Goal: Task Accomplishment & Management: Complete application form

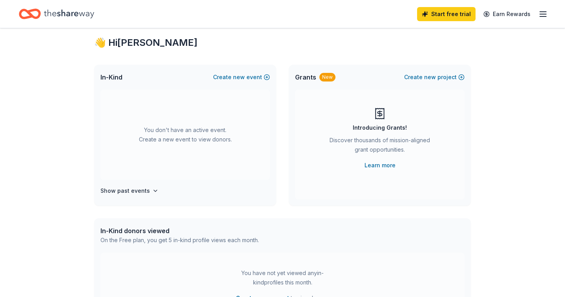
scroll to position [16, 0]
click at [386, 166] on link "Learn more" at bounding box center [379, 165] width 31 height 9
click at [253, 79] on button "Create new event" at bounding box center [241, 77] width 57 height 9
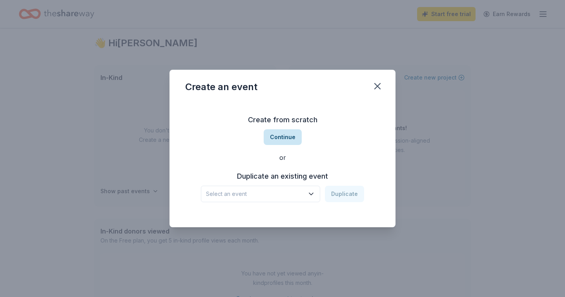
click at [286, 139] on button "Continue" at bounding box center [283, 137] width 38 height 16
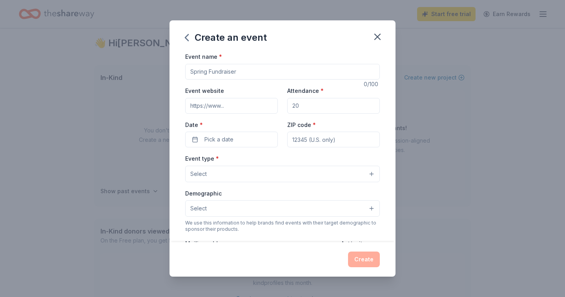
click at [231, 84] on div "Event name * 0 /100 Event website Attendance * Date * Pick a date ZIP code * Ev…" at bounding box center [282, 233] width 195 height 363
click at [231, 73] on input "Event name *" at bounding box center [282, 72] width 195 height 16
paste input "Edwards 10th Annual Toy Drive"
type input "Edwards 10th Annual Toy Drive"
click at [243, 108] on input "Event website" at bounding box center [231, 106] width 93 height 16
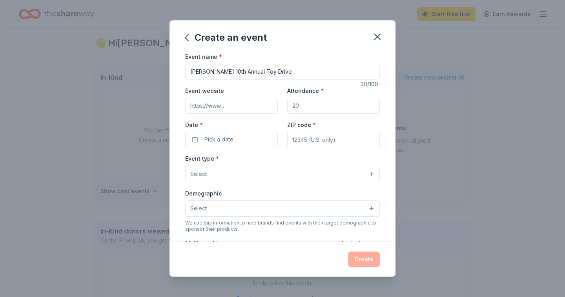
type input "https://www.togetherletsrise.org/"
click at [318, 107] on input "Attendance *" at bounding box center [333, 106] width 93 height 16
type input "150"
click at [208, 139] on span "Pick a date" at bounding box center [218, 139] width 29 height 9
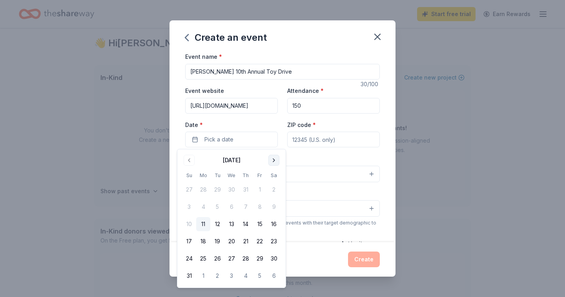
click at [273, 159] on button "Go to next month" at bounding box center [273, 160] width 11 height 11
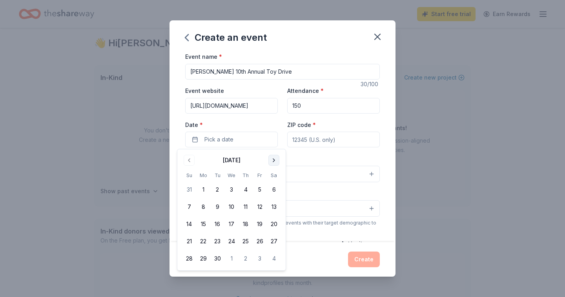
click at [273, 159] on button "Go to next month" at bounding box center [273, 160] width 11 height 11
click at [273, 162] on button "Go to next month" at bounding box center [273, 160] width 11 height 11
click at [273, 189] on button "6" at bounding box center [274, 190] width 14 height 14
click at [325, 162] on div "Event type * Select" at bounding box center [282, 168] width 195 height 29
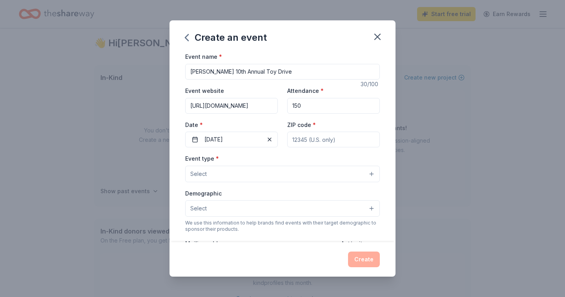
click at [320, 139] on input "ZIP code *" at bounding box center [333, 140] width 93 height 16
type input "90044"
click at [237, 170] on button "Select" at bounding box center [282, 174] width 195 height 16
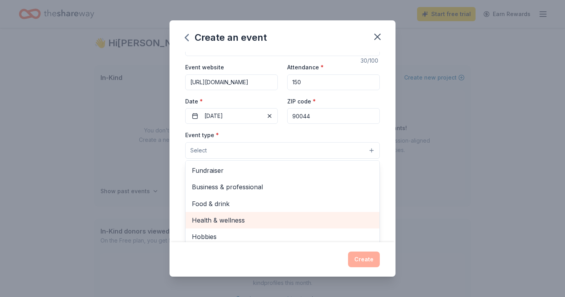
scroll to position [22, 0]
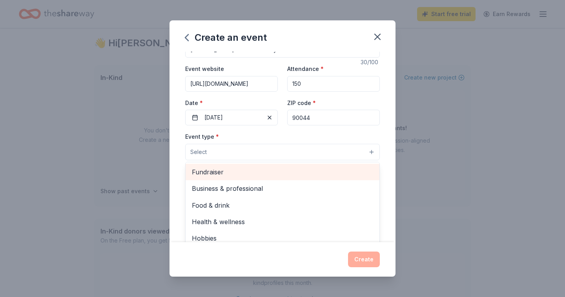
click at [214, 174] on span "Fundraiser" at bounding box center [282, 172] width 181 height 10
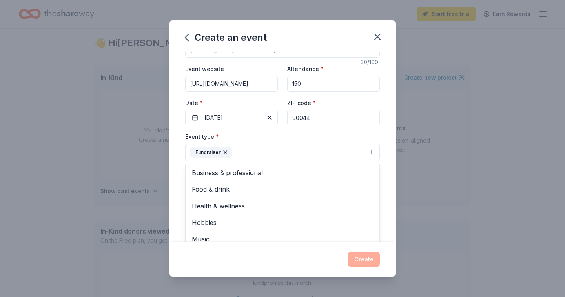
click at [392, 199] on div "Event name * Edwards 10th Annual Toy Drive 30 /100 Event website https://www.to…" at bounding box center [282, 147] width 226 height 190
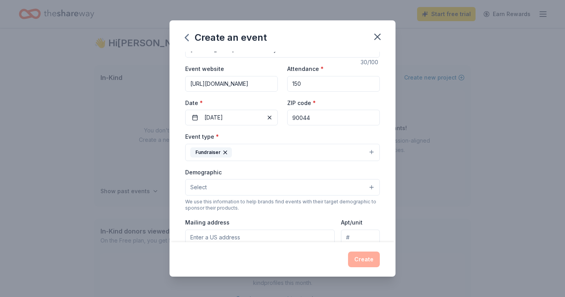
click at [244, 187] on button "Select" at bounding box center [282, 187] width 195 height 16
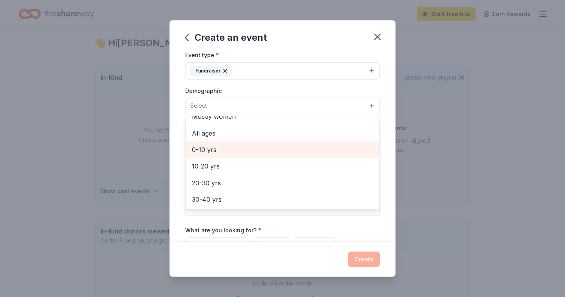
scroll to position [0, 0]
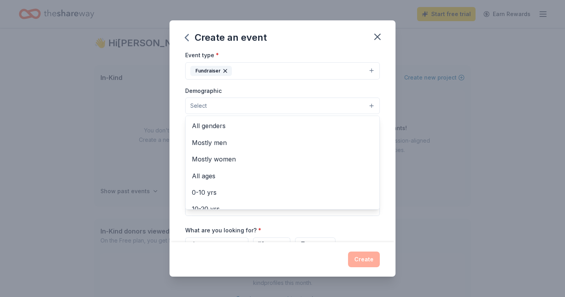
click at [181, 114] on div "Event name * Edwards 10th Annual Toy Drive 30 /100 Event website https://www.to…" at bounding box center [282, 147] width 226 height 190
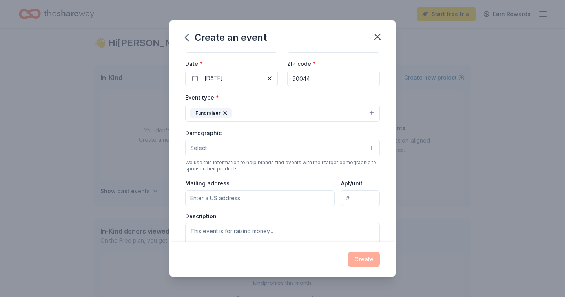
scroll to position [60, 0]
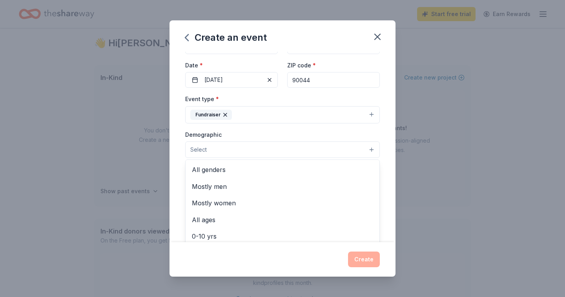
click at [244, 149] on button "Select" at bounding box center [282, 150] width 195 height 16
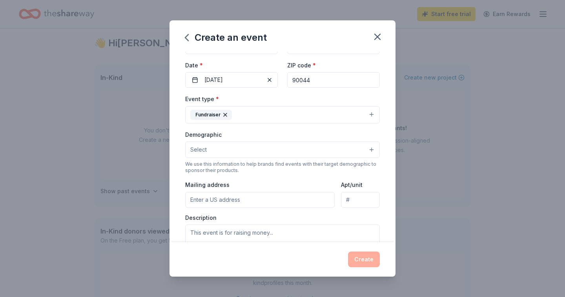
click at [236, 148] on button "Select" at bounding box center [282, 150] width 195 height 16
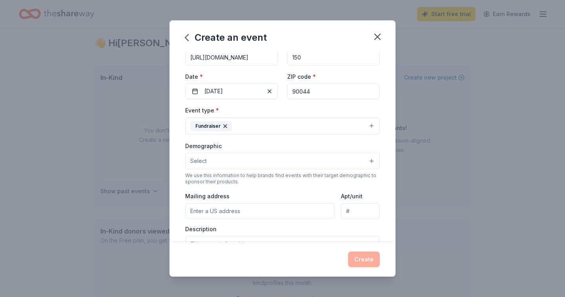
scroll to position [49, 0]
click at [311, 125] on button "Fundraiser" at bounding box center [282, 125] width 195 height 17
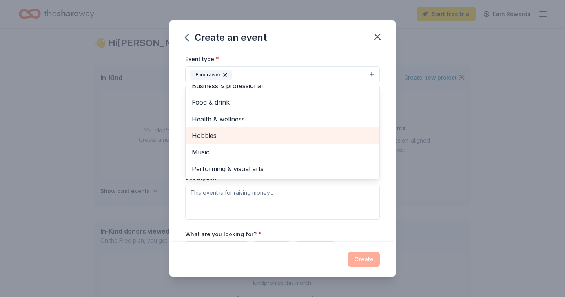
scroll to position [0, 0]
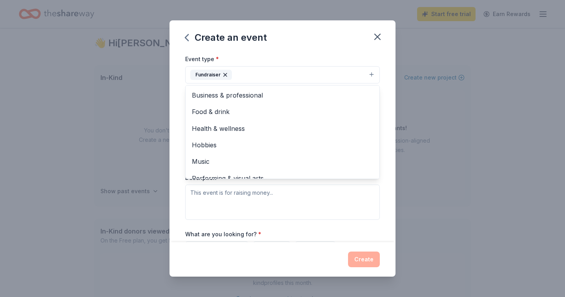
click at [177, 100] on div "Event name * Edwards 10th Annual Toy Drive 30 /100 Event website https://www.to…" at bounding box center [282, 147] width 226 height 190
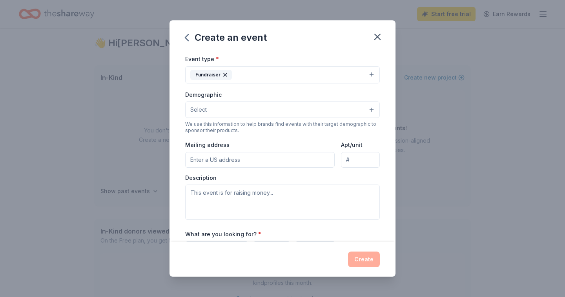
click at [211, 111] on button "Select" at bounding box center [282, 110] width 195 height 16
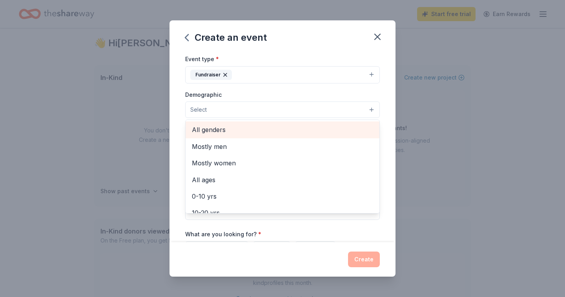
click at [213, 126] on span "All genders" at bounding box center [282, 130] width 181 height 10
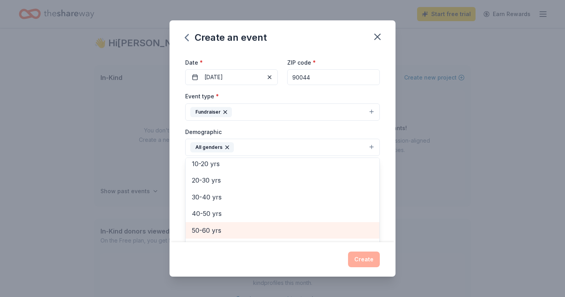
scroll to position [46, 0]
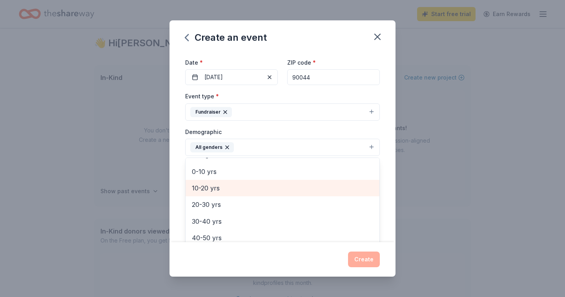
click at [210, 186] on span "10-20 yrs" at bounding box center [282, 188] width 181 height 10
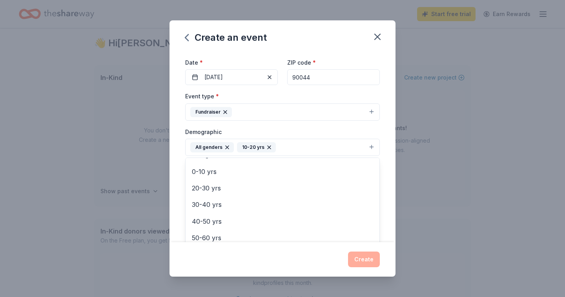
click at [173, 169] on div "Event name * Edwards 10th Annual Toy Drive 30 /100 Event website https://www.to…" at bounding box center [282, 147] width 226 height 190
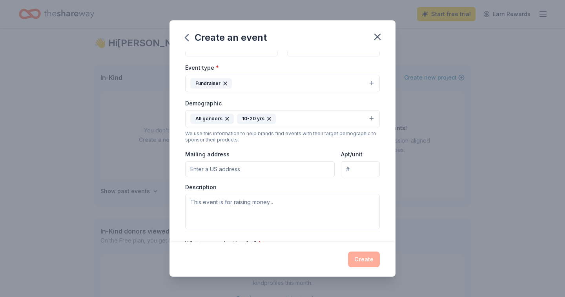
scroll to position [93, 0]
click at [270, 119] on icon "button" at bounding box center [269, 117] width 6 height 6
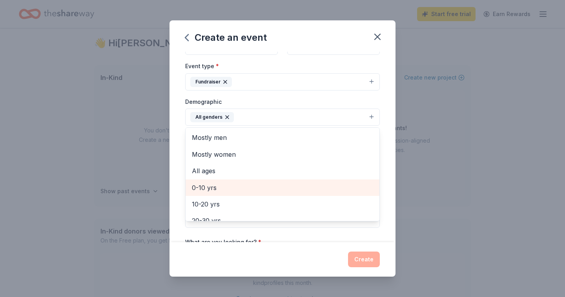
click at [210, 188] on span "0-10 yrs" at bounding box center [282, 188] width 181 height 10
click at [219, 189] on span "10-20 yrs" at bounding box center [282, 188] width 181 height 10
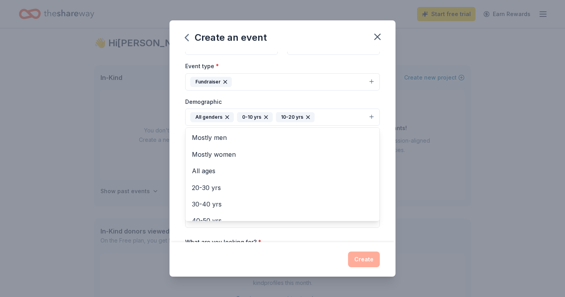
click at [177, 162] on div "Event name * Edwards 10th Annual Toy Drive 30 /100 Event website https://www.to…" at bounding box center [282, 147] width 226 height 190
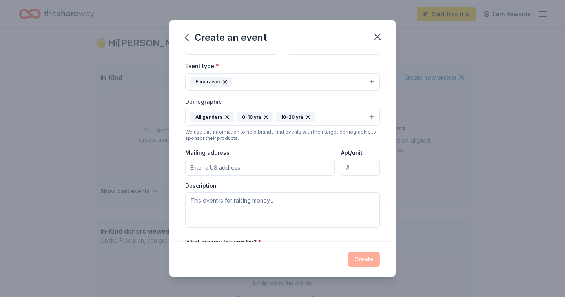
click at [244, 169] on input "Mailing address" at bounding box center [259, 168] width 149 height 16
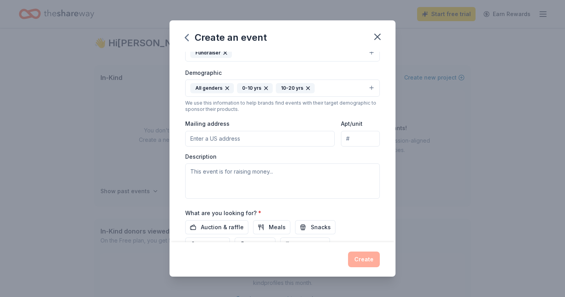
scroll to position [125, 0]
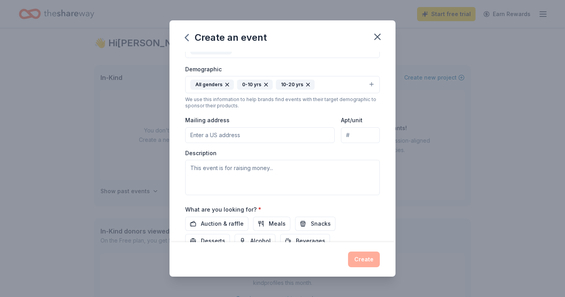
paste input "5777 W. Century Blvd. Ste 1125"
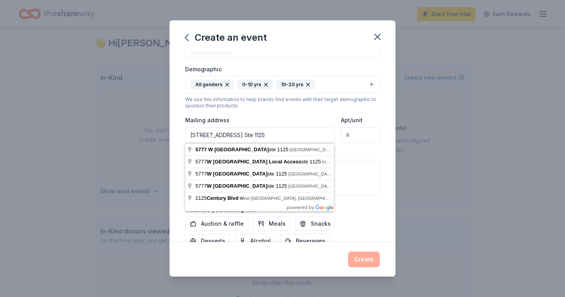
type input "5777 W. Century Blvd. Ste 1125"
click at [357, 138] on input "Apt/unit" at bounding box center [360, 136] width 39 height 16
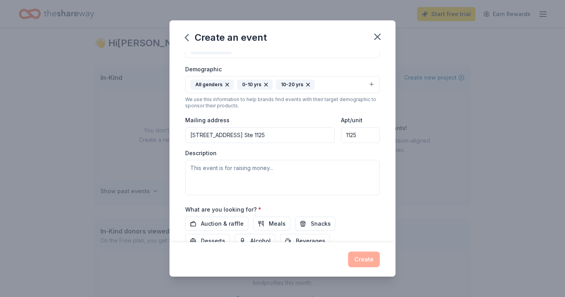
type input "1125"
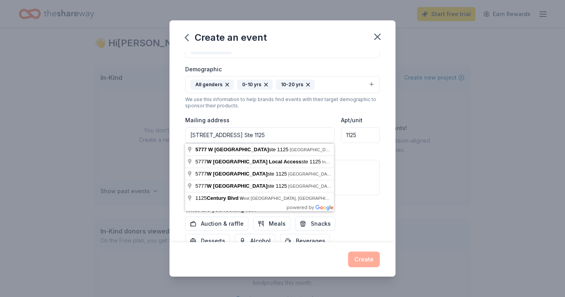
click at [274, 134] on input "5777 W. Century Blvd. Ste 1125" at bounding box center [259, 136] width 149 height 16
drag, startPoint x: 274, startPoint y: 134, endPoint x: 251, endPoint y: 136, distance: 23.2
click at [251, 136] on input "5777 W. Century Blvd. Ste 1125" at bounding box center [259, 136] width 149 height 16
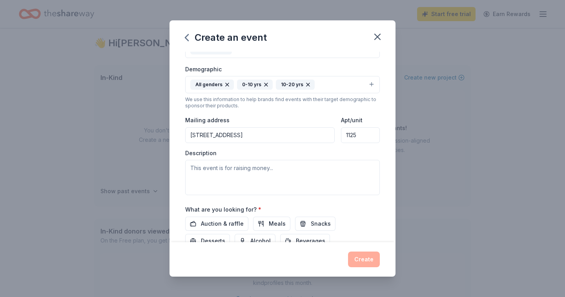
type input "5777 West Century Boulevard, Los Angeles, CA, 90045"
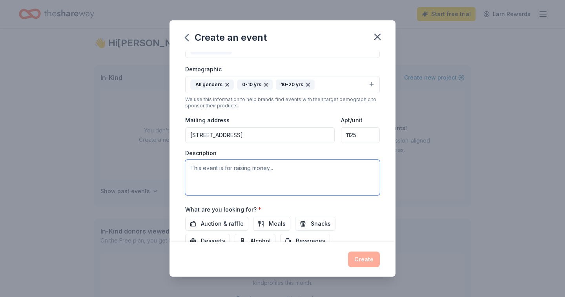
click at [240, 178] on textarea at bounding box center [282, 177] width 195 height 35
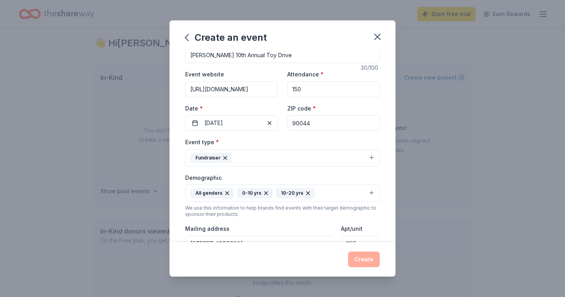
scroll to position [0, 0]
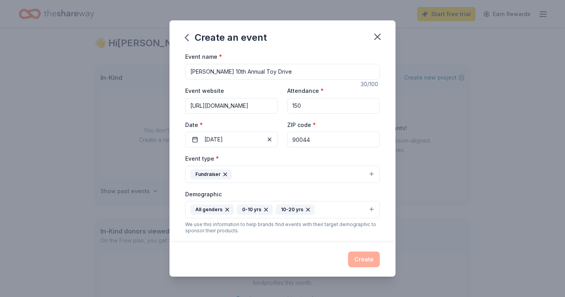
click at [239, 173] on button "Fundraiser" at bounding box center [282, 174] width 195 height 17
click at [227, 173] on icon "button" at bounding box center [225, 174] width 6 height 6
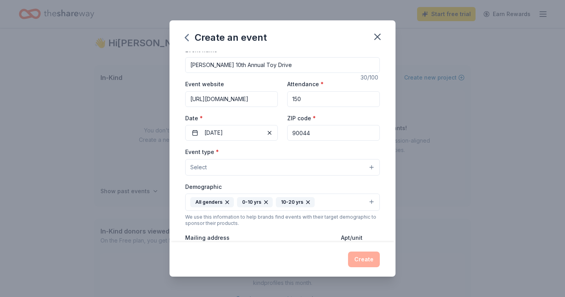
scroll to position [7, 0]
click at [227, 173] on button "Select" at bounding box center [282, 167] width 195 height 16
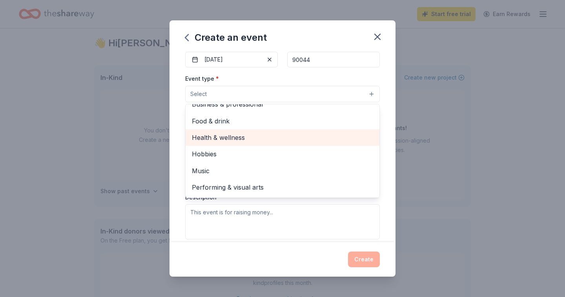
scroll to position [0, 0]
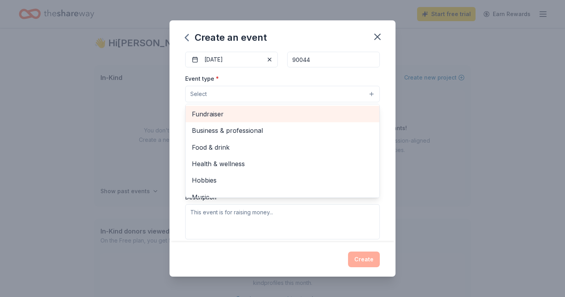
click at [232, 115] on span "Fundraiser" at bounding box center [282, 114] width 181 height 10
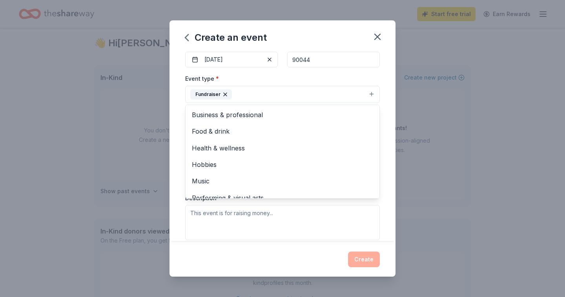
click at [325, 230] on div "Event type * Fundraiser Business & professional Food & drink Health & wellness …" at bounding box center [282, 157] width 195 height 167
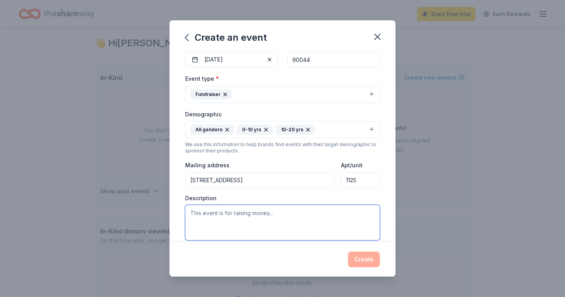
click at [325, 230] on textarea at bounding box center [282, 222] width 195 height 35
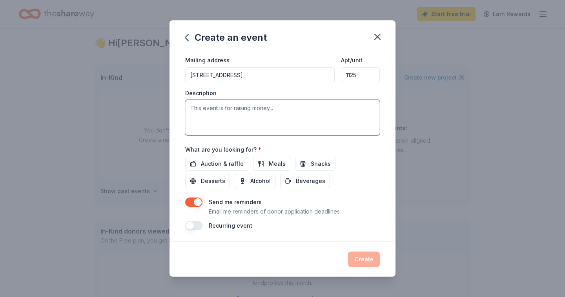
scroll to position [186, 0]
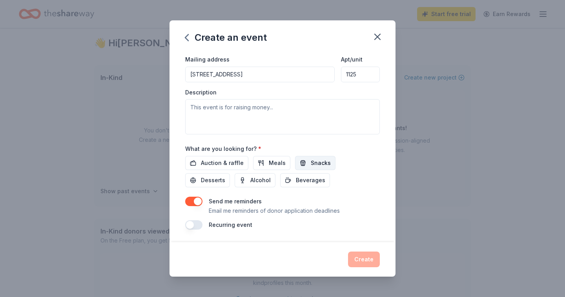
click at [312, 162] on span "Snacks" at bounding box center [321, 163] width 20 height 9
click at [203, 162] on span "Auction & raffle" at bounding box center [222, 163] width 43 height 9
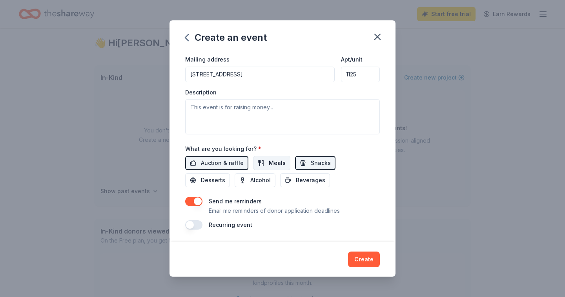
click at [269, 160] on span "Meals" at bounding box center [277, 163] width 17 height 9
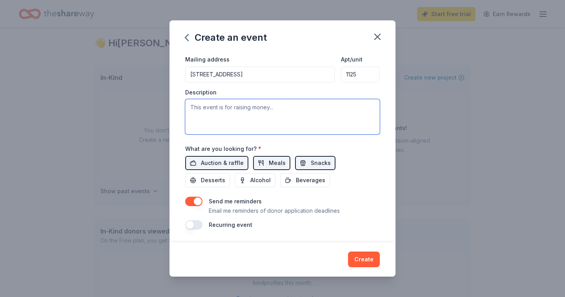
click at [202, 120] on textarea at bounding box center [282, 116] width 195 height 35
paste textarea "The Edwards 10th Annual Toy Drive is a beloved tradition dedicated to bringing …"
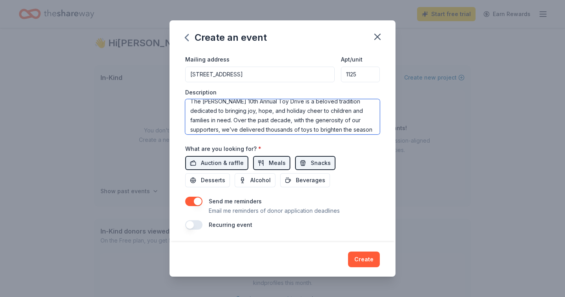
scroll to position [0, 0]
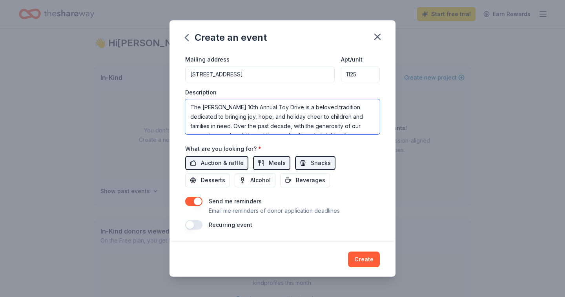
type textarea "The Edwards 10th Annual Toy Drive is a beloved tradition dedicated to bringing …"
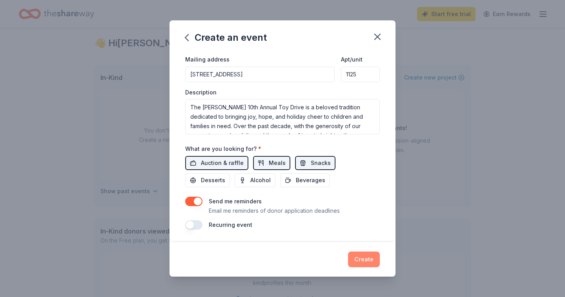
click at [362, 260] on button "Create" at bounding box center [364, 260] width 32 height 16
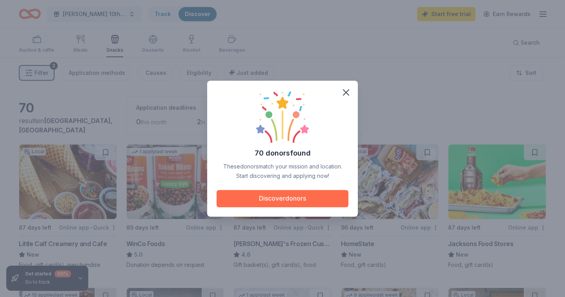
click at [296, 198] on button "Discover donors" at bounding box center [283, 198] width 132 height 17
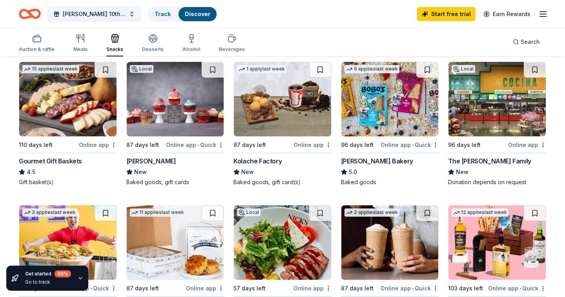
scroll to position [224, 0]
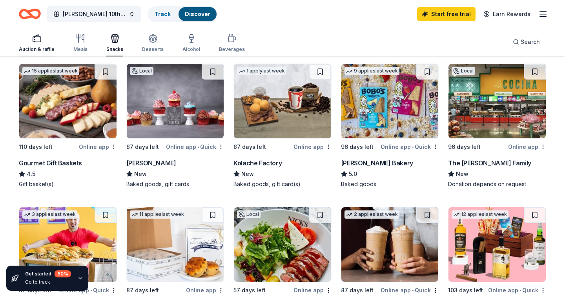
click at [36, 42] on rect "button" at bounding box center [37, 39] width 8 height 5
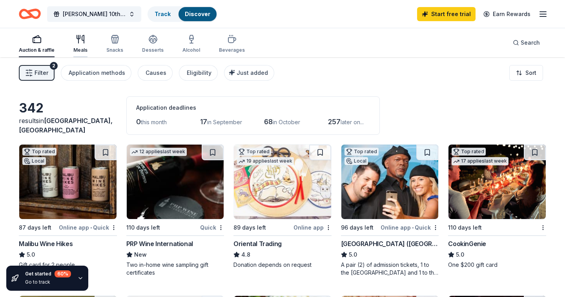
click at [75, 42] on div "button" at bounding box center [80, 39] width 14 height 9
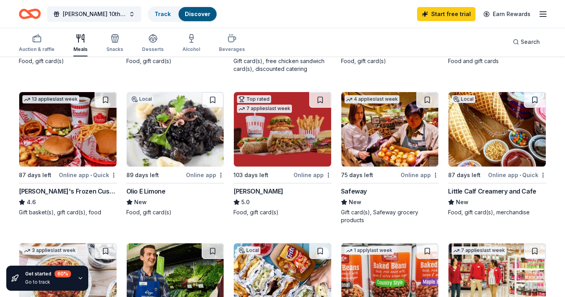
scroll to position [208, 0]
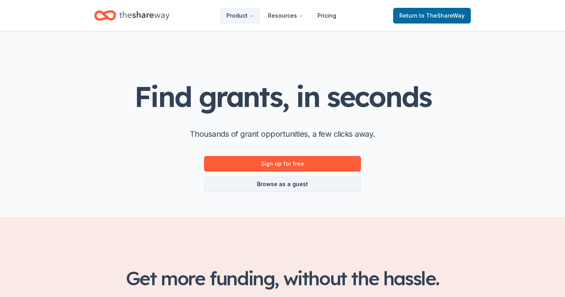
click at [309, 180] on link "Browse as a guest" at bounding box center [282, 185] width 157 height 16
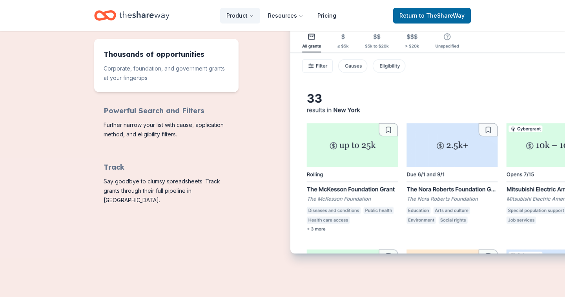
scroll to position [339, 0]
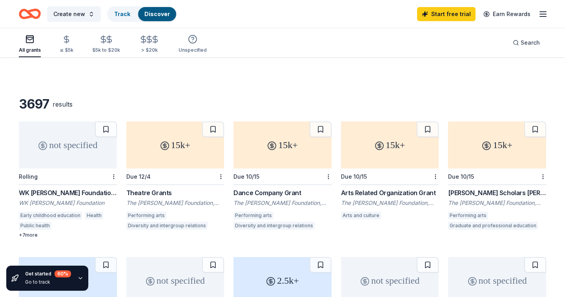
scroll to position [66, 0]
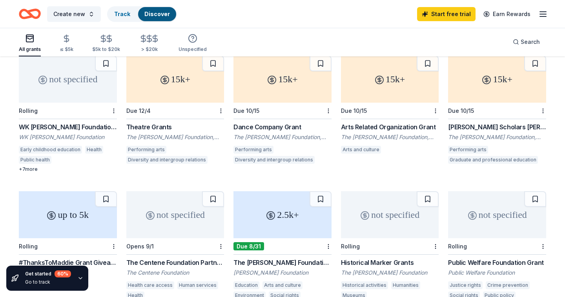
click at [72, 88] on div "not specified" at bounding box center [68, 79] width 98 height 47
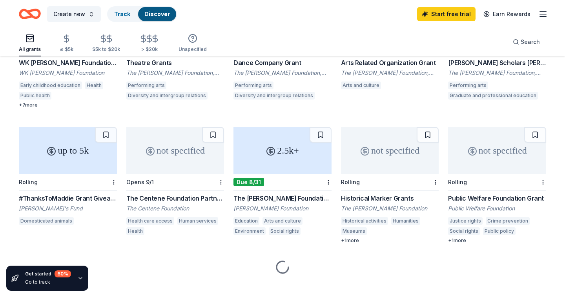
scroll to position [138, 0]
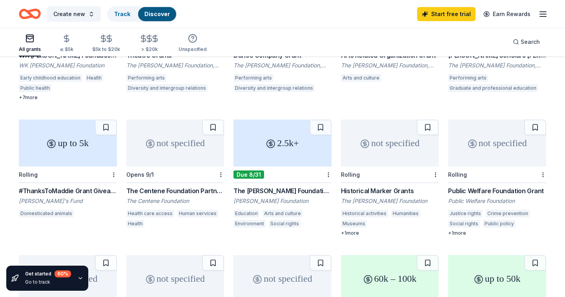
click at [304, 138] on div "2.5k+" at bounding box center [282, 143] width 98 height 47
click at [323, 106] on div "not specified Rolling WK [PERSON_NAME] Foundation [PERSON_NAME] [PERSON_NAME] F…" at bounding box center [282, 246] width 527 height 524
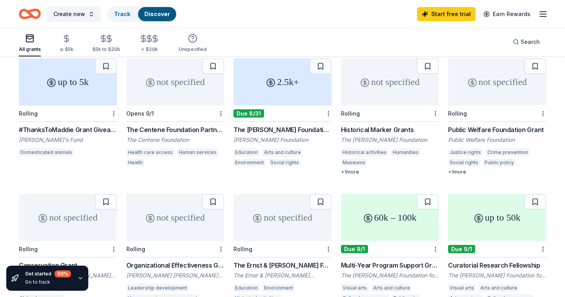
scroll to position [0, 0]
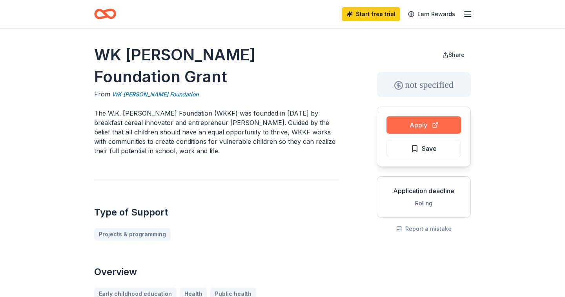
click at [418, 128] on button "Apply" at bounding box center [423, 125] width 75 height 17
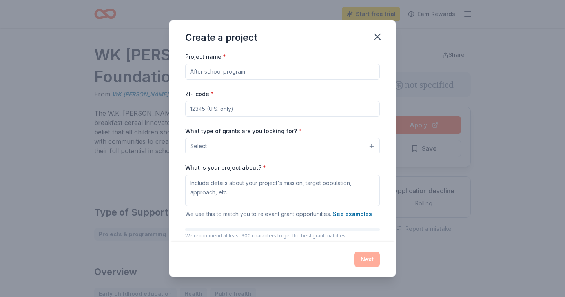
click at [242, 67] on input "Project name *" at bounding box center [282, 72] width 195 height 16
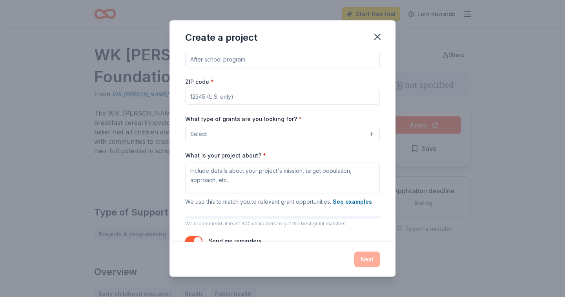
scroll to position [15, 0]
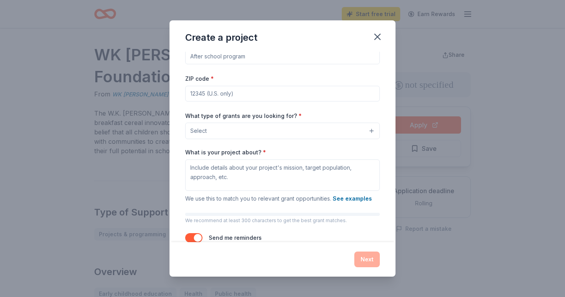
click at [232, 131] on button "Select" at bounding box center [282, 131] width 195 height 16
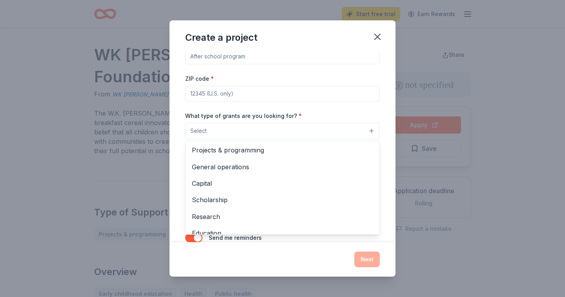
scroll to position [0, 0]
click at [278, 118] on div "What type of grants are you looking for? * Select Projects & programming Genera…" at bounding box center [282, 125] width 195 height 29
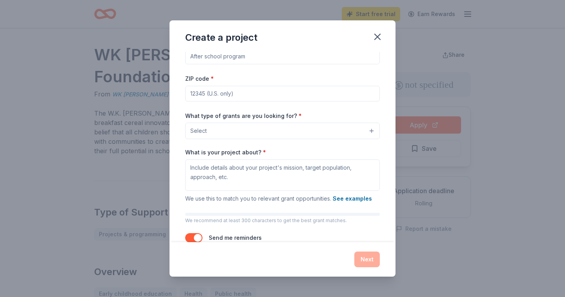
scroll to position [38, 0]
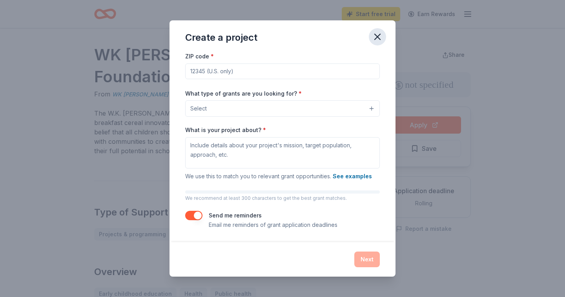
click at [379, 35] on icon "button" at bounding box center [377, 36] width 5 height 5
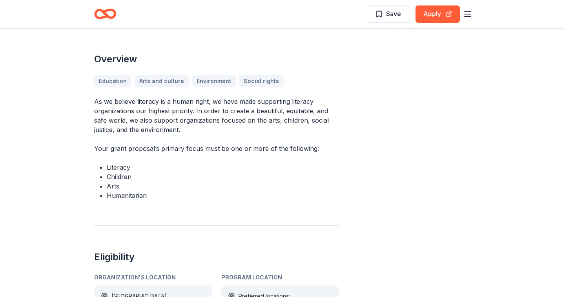
scroll to position [211, 0]
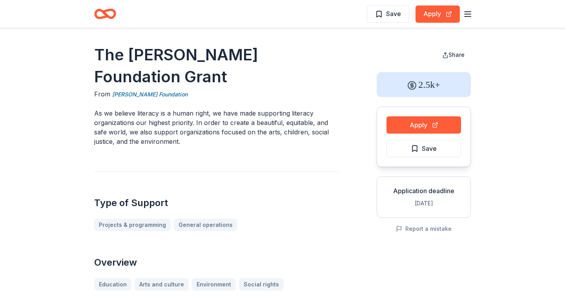
scroll to position [211, 0]
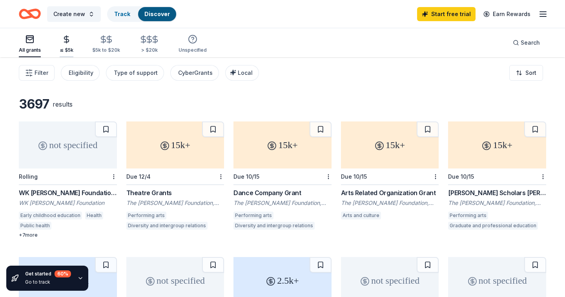
click at [67, 46] on div "≤ $5k" at bounding box center [67, 44] width 14 height 18
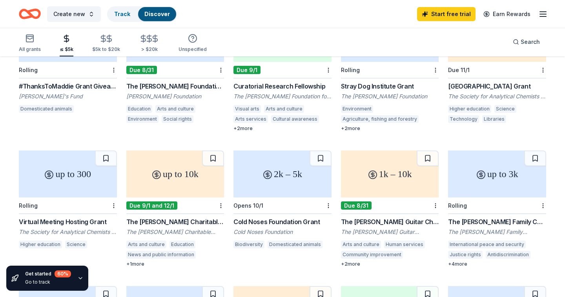
scroll to position [36, 0]
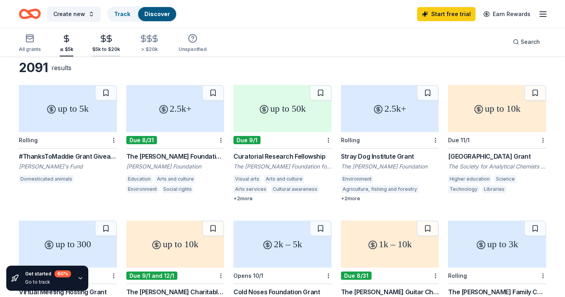
click at [100, 53] on \$20k "$5k to $20k" at bounding box center [106, 44] width 28 height 26
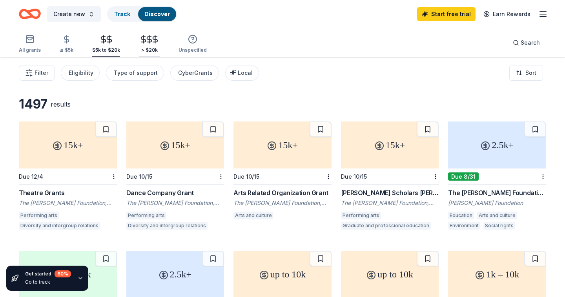
click at [155, 41] on line "button" at bounding box center [155, 39] width 0 height 7
